Goal: Task Accomplishment & Management: Manage account settings

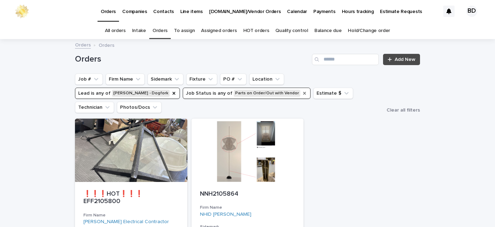
click at [302, 92] on icon "Job Status" at bounding box center [305, 93] width 6 height 6
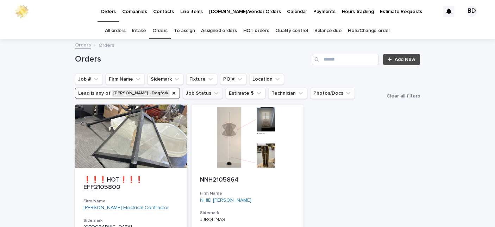
click at [177, 90] on icon "Lead" at bounding box center [174, 93] width 6 height 6
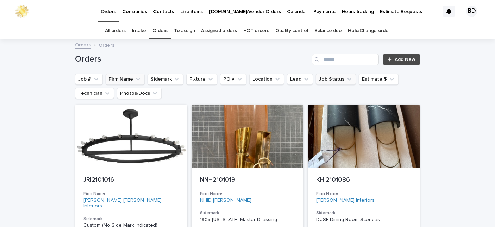
click at [118, 78] on button "Firm Name" at bounding box center [125, 79] width 39 height 11
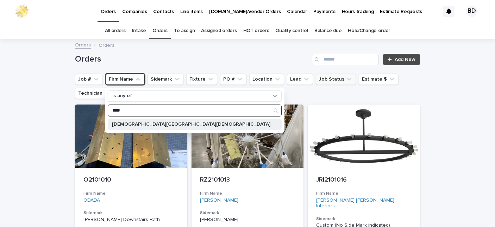
type input "****"
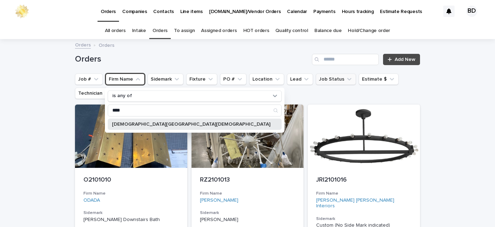
click at [169, 123] on p "[DEMOGRAPHIC_DATA][GEOGRAPHIC_DATA][DEMOGRAPHIC_DATA]" at bounding box center [191, 124] width 158 height 5
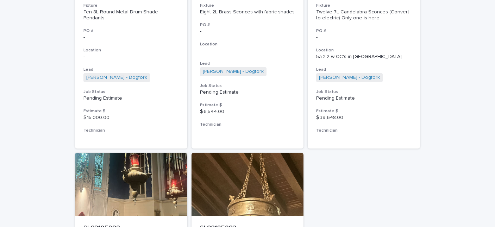
scroll to position [149, 0]
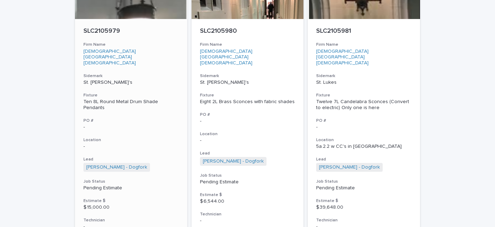
click at [105, 29] on p "SLC2105979" at bounding box center [130, 31] width 95 height 8
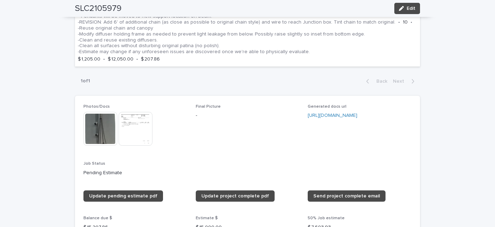
scroll to position [71, 0]
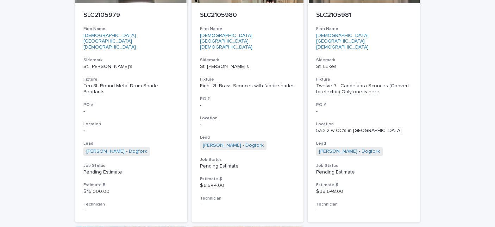
scroll to position [167, 0]
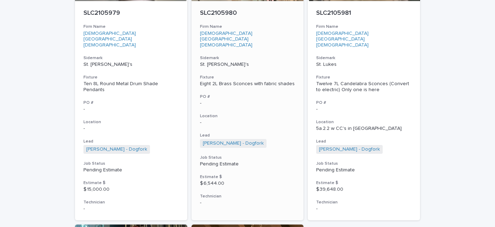
click at [218, 12] on p "SLC2105980" at bounding box center [247, 14] width 95 height 8
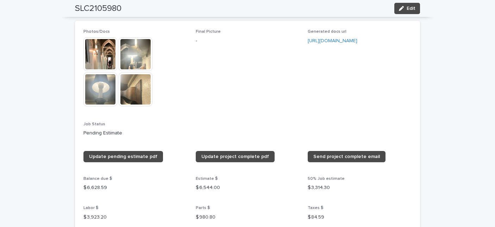
scroll to position [635, 0]
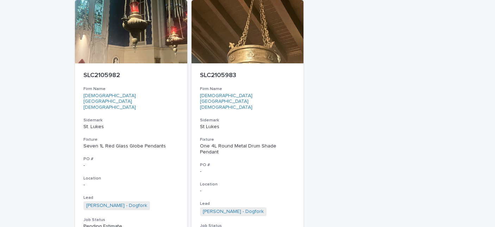
scroll to position [433, 0]
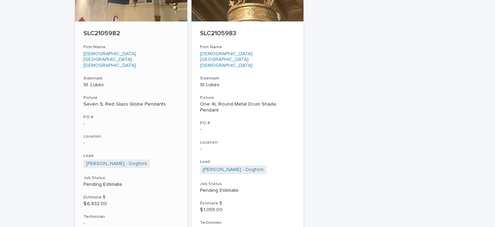
click at [101, 30] on p "SLC2105982" at bounding box center [130, 34] width 95 height 8
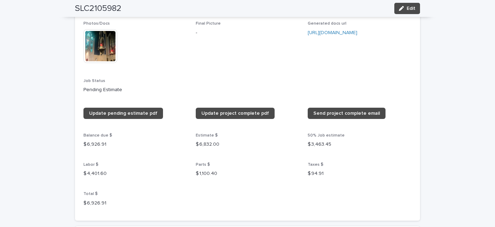
scroll to position [550, 0]
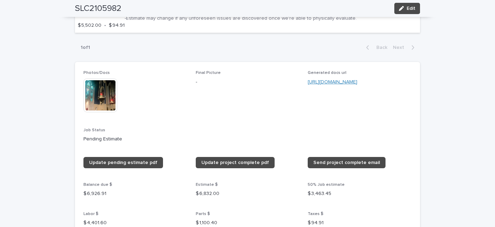
click at [343, 83] on link "[URL][DOMAIN_NAME]" at bounding box center [333, 82] width 50 height 5
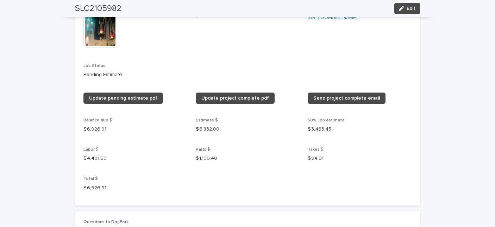
scroll to position [621, 0]
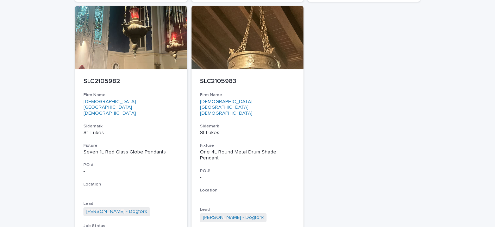
scroll to position [436, 0]
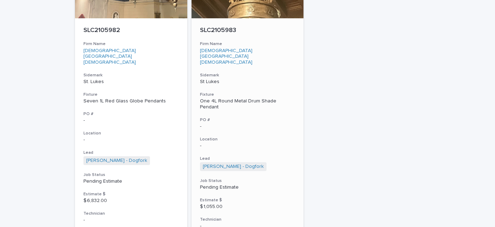
click at [215, 27] on p "SLC2105983" at bounding box center [247, 31] width 95 height 8
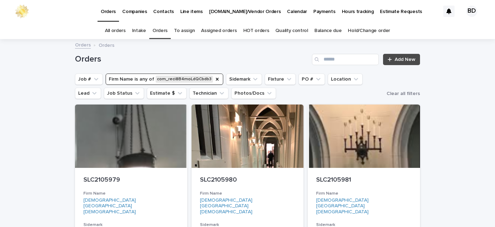
scroll to position [23, 0]
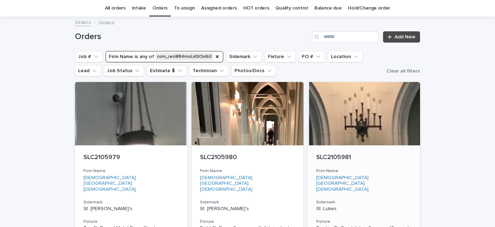
click at [323, 153] on div "SLC2105981" at bounding box center [363, 156] width 95 height 9
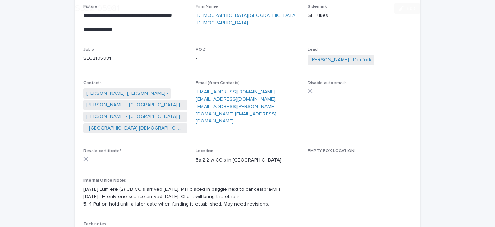
scroll to position [107, 0]
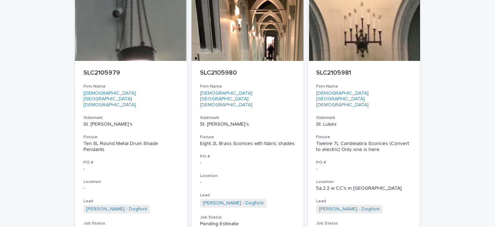
scroll to position [23, 0]
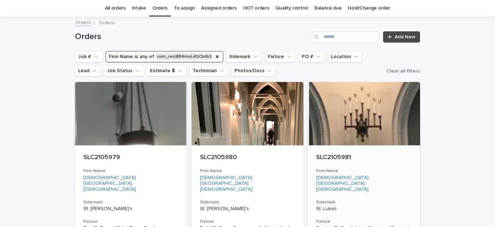
click at [327, 156] on p "SLC2105981" at bounding box center [363, 158] width 95 height 8
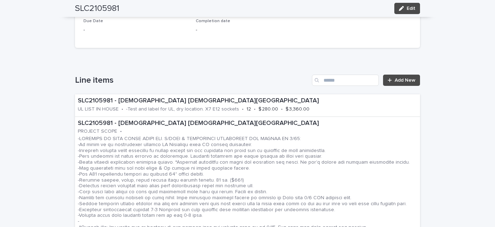
scroll to position [428, 0]
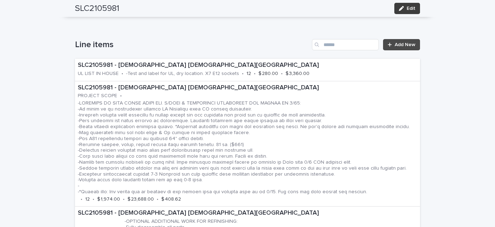
click at [410, 11] on span "Edit" at bounding box center [411, 8] width 9 height 5
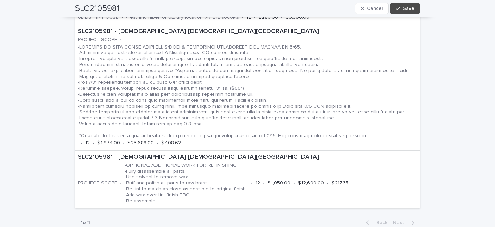
scroll to position [530, 0]
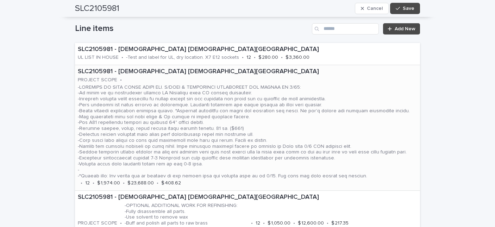
click at [206, 110] on p at bounding box center [244, 131] width 333 height 95
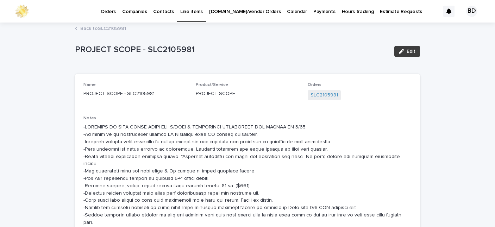
click at [407, 51] on span "Edit" at bounding box center [411, 51] width 9 height 5
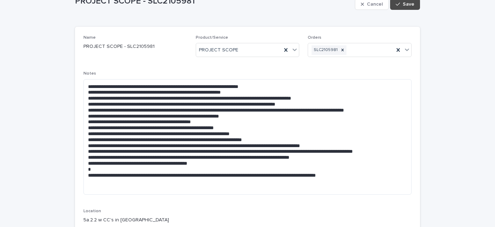
scroll to position [62, 0]
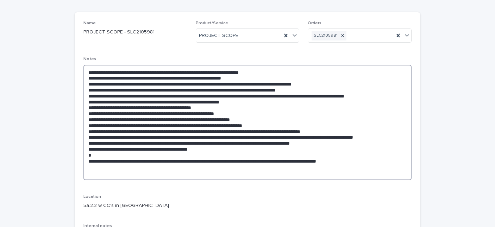
click at [178, 106] on textarea at bounding box center [247, 122] width 328 height 115
click at [208, 109] on textarea at bounding box center [247, 122] width 328 height 115
click at [244, 112] on textarea at bounding box center [247, 122] width 328 height 115
click at [212, 114] on textarea at bounding box center [247, 122] width 328 height 115
click at [238, 113] on textarea at bounding box center [247, 122] width 328 height 115
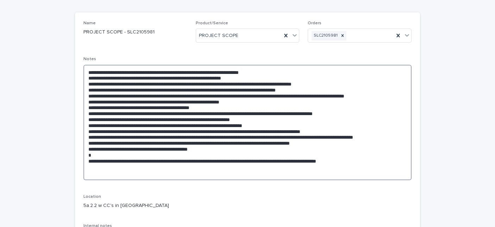
click at [352, 112] on textarea at bounding box center [247, 122] width 328 height 115
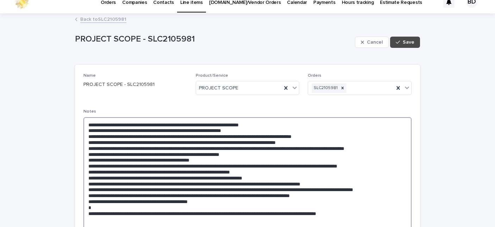
scroll to position [8, 0]
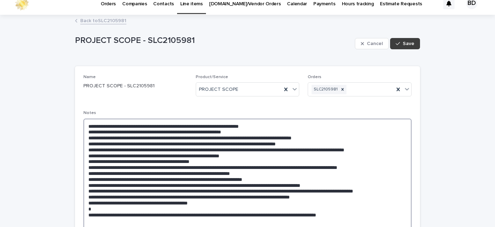
type textarea "**********"
click at [406, 41] on span "Save" at bounding box center [409, 43] width 12 height 5
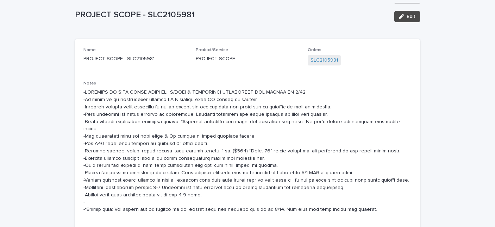
scroll to position [27, 0]
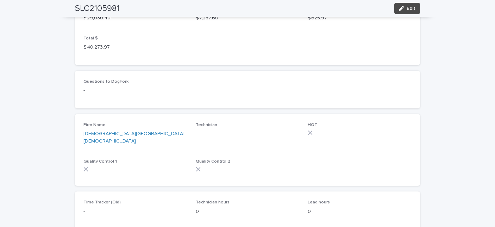
scroll to position [990, 0]
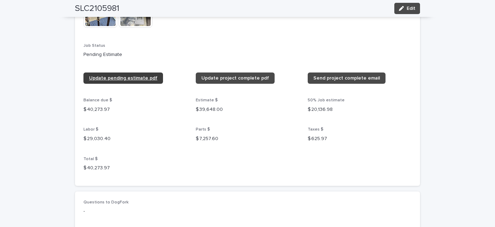
click at [132, 81] on span "Update pending estimate pdf" at bounding box center [123, 78] width 68 height 5
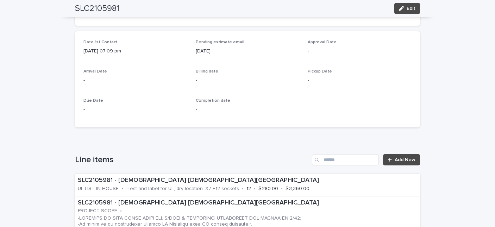
scroll to position [0, 0]
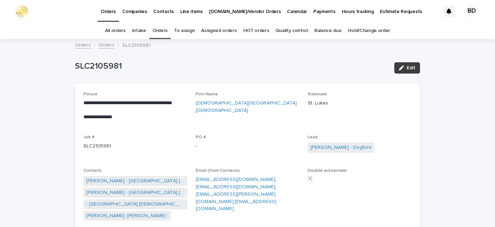
click at [410, 66] on span "Edit" at bounding box center [411, 67] width 9 height 5
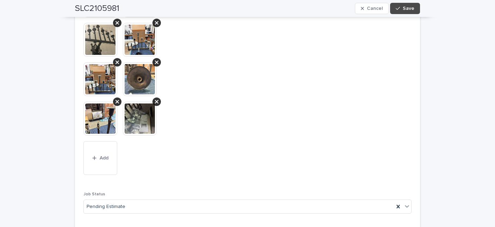
scroll to position [1073, 0]
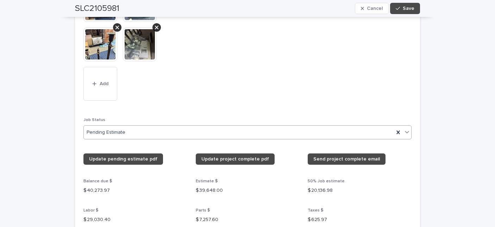
click at [404, 128] on icon at bounding box center [406, 131] width 7 height 7
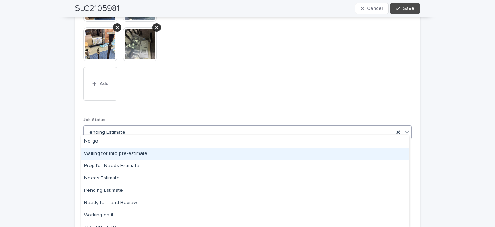
click at [156, 154] on div "Waiting for Info pre-estimate" at bounding box center [244, 154] width 327 height 12
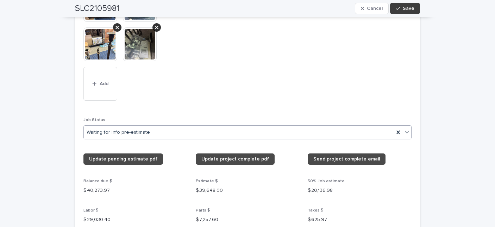
click at [404, 11] on button "Save" at bounding box center [405, 8] width 30 height 11
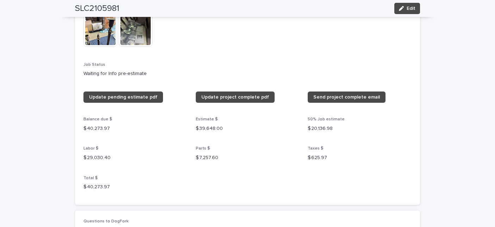
scroll to position [949, 0]
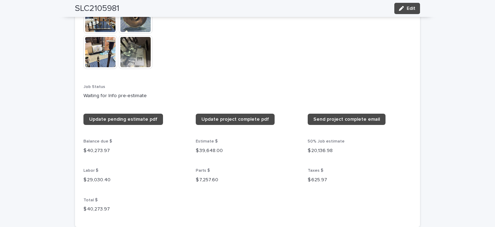
click at [399, 7] on icon "button" at bounding box center [401, 8] width 5 height 5
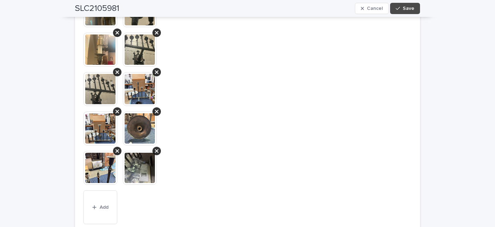
scroll to position [1107, 0]
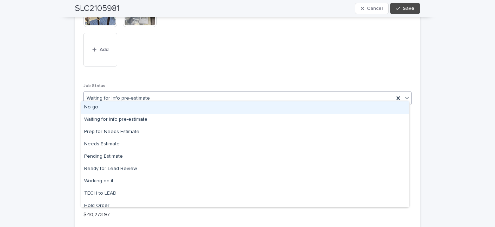
click at [405, 97] on icon at bounding box center [407, 98] width 4 height 2
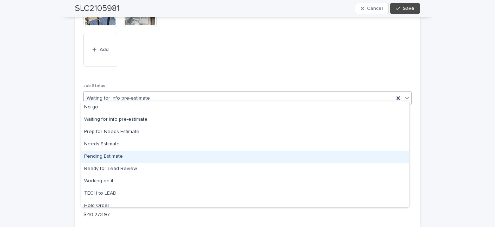
click at [149, 159] on div "Pending Estimate" at bounding box center [244, 157] width 327 height 12
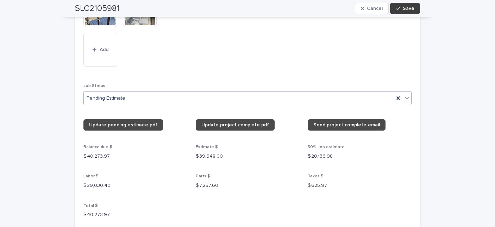
click at [403, 8] on span "Save" at bounding box center [409, 8] width 12 height 5
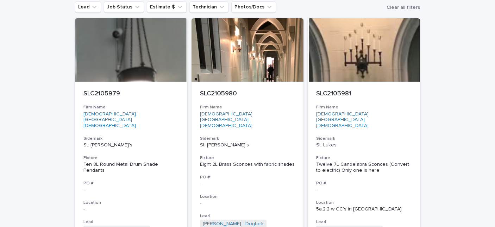
scroll to position [94, 0]
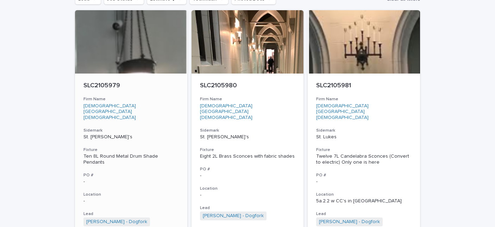
click at [104, 83] on p "SLC2105979" at bounding box center [130, 86] width 95 height 8
